Goal: Task Accomplishment & Management: Use online tool/utility

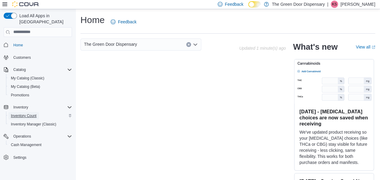
click at [31, 113] on span "Inventory Count" at bounding box center [24, 115] width 26 height 5
